Goal: Task Accomplishment & Management: Manage account settings

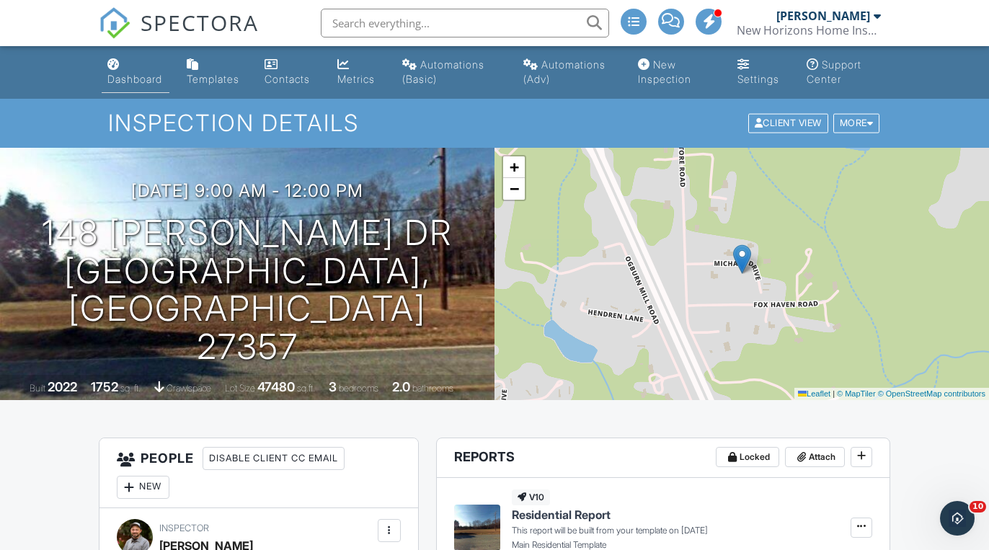
click at [129, 68] on link "Dashboard" at bounding box center [136, 72] width 68 height 41
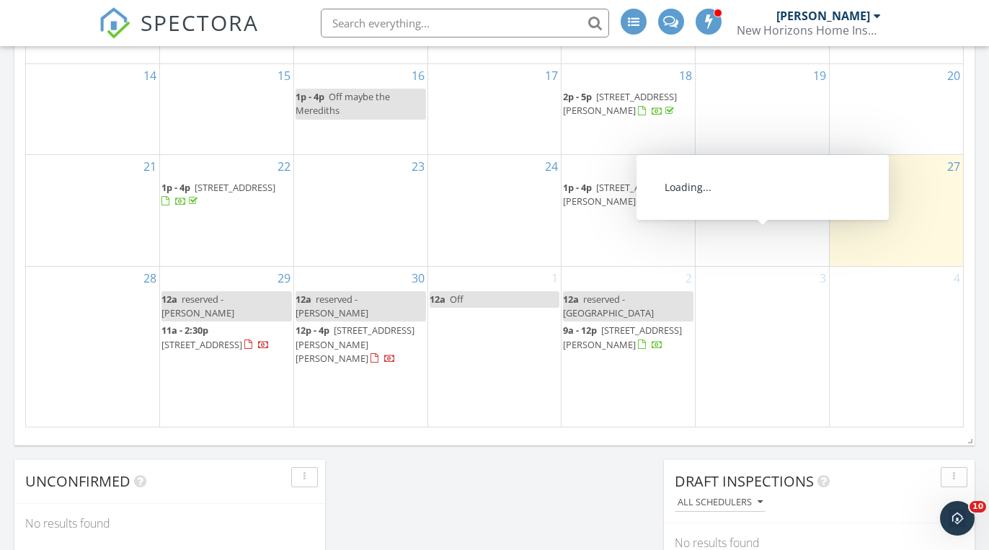
click at [745, 221] on link "8a - 11:30a 103 White Poplar Dr, Elon 27244" at bounding box center [747, 201] width 100 height 40
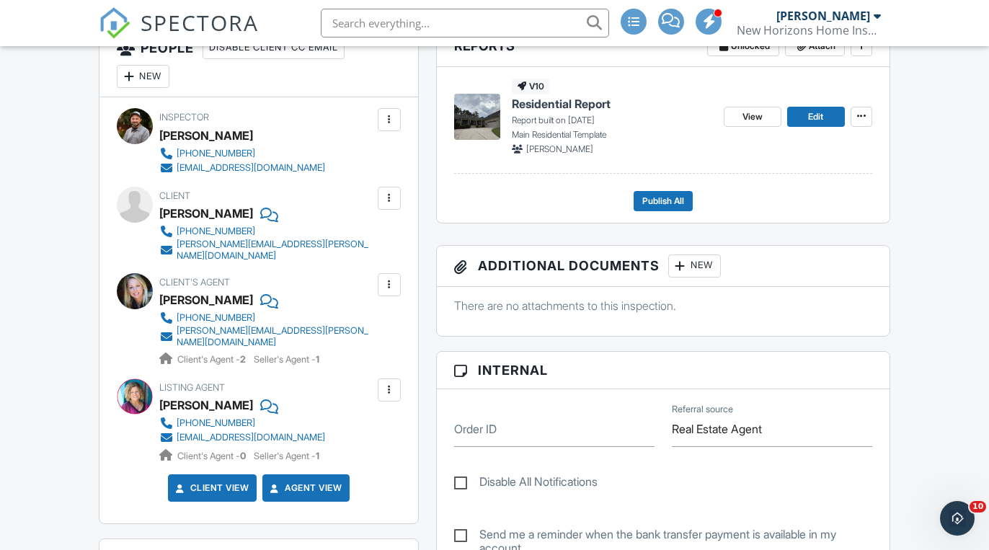
scroll to position [586, 0]
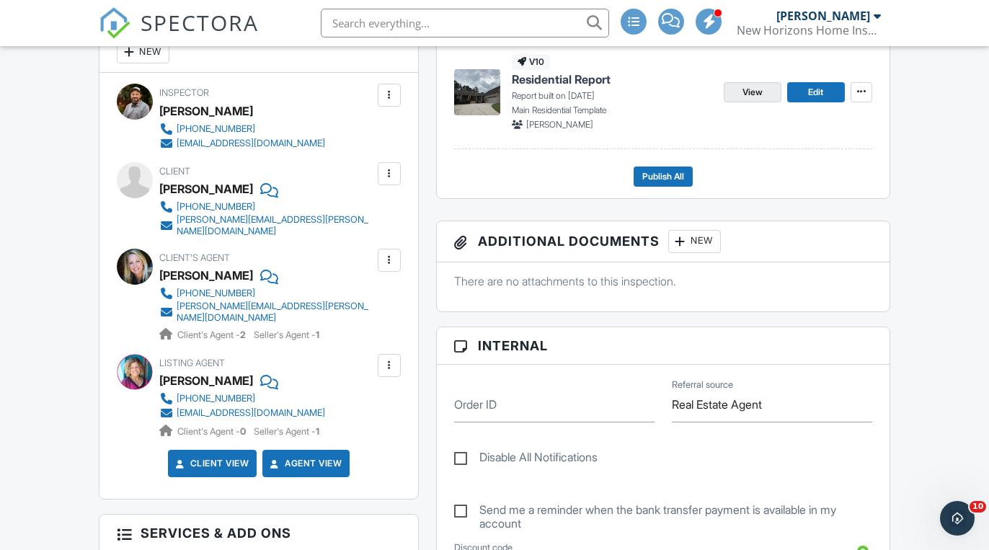
click at [748, 94] on span "View" at bounding box center [752, 92] width 20 height 14
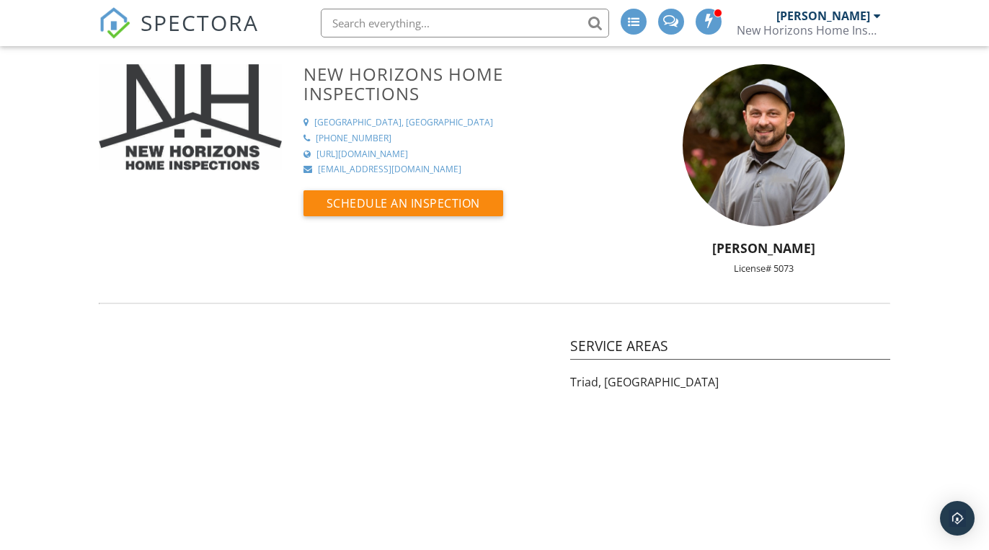
click at [205, 25] on span "SPECTORA" at bounding box center [200, 22] width 118 height 30
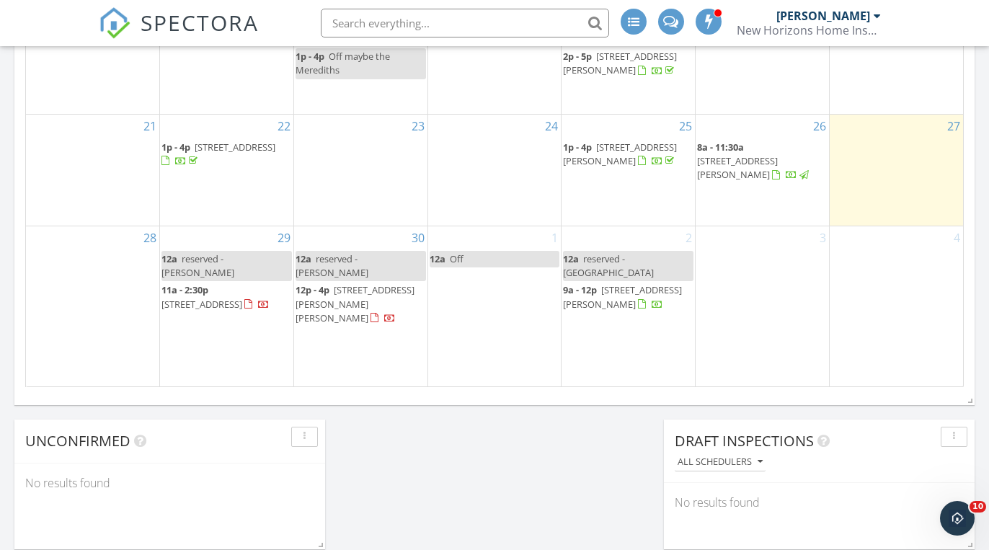
scroll to position [1066, 0]
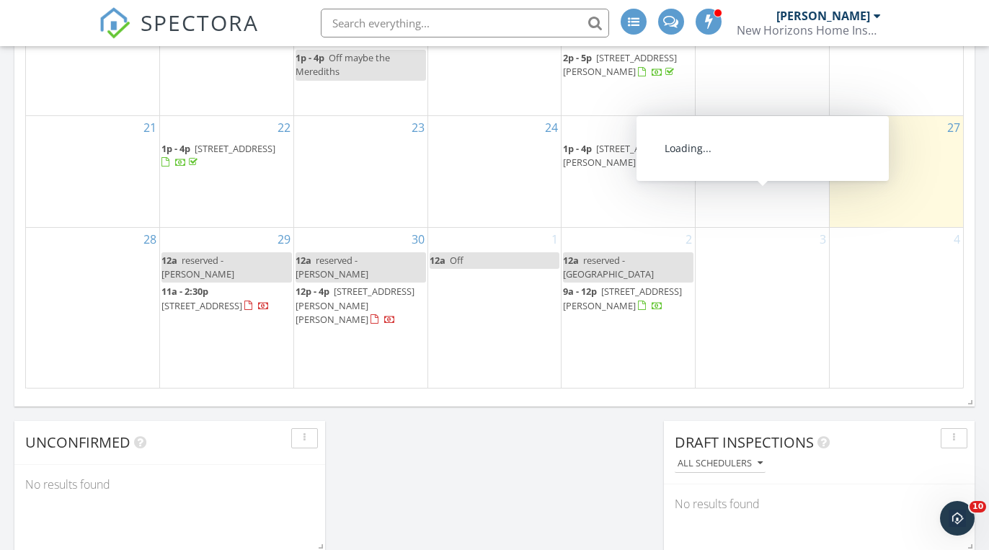
click at [759, 182] on span "[STREET_ADDRESS][PERSON_NAME]" at bounding box center [737, 169] width 81 height 27
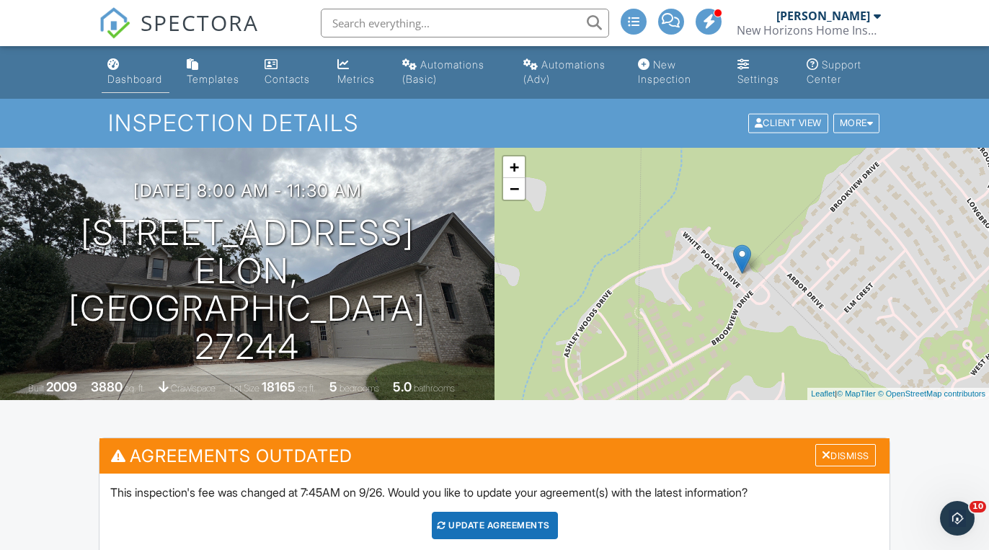
click at [131, 76] on div "Dashboard" at bounding box center [134, 79] width 55 height 12
